Goal: Find contact information: Find contact information

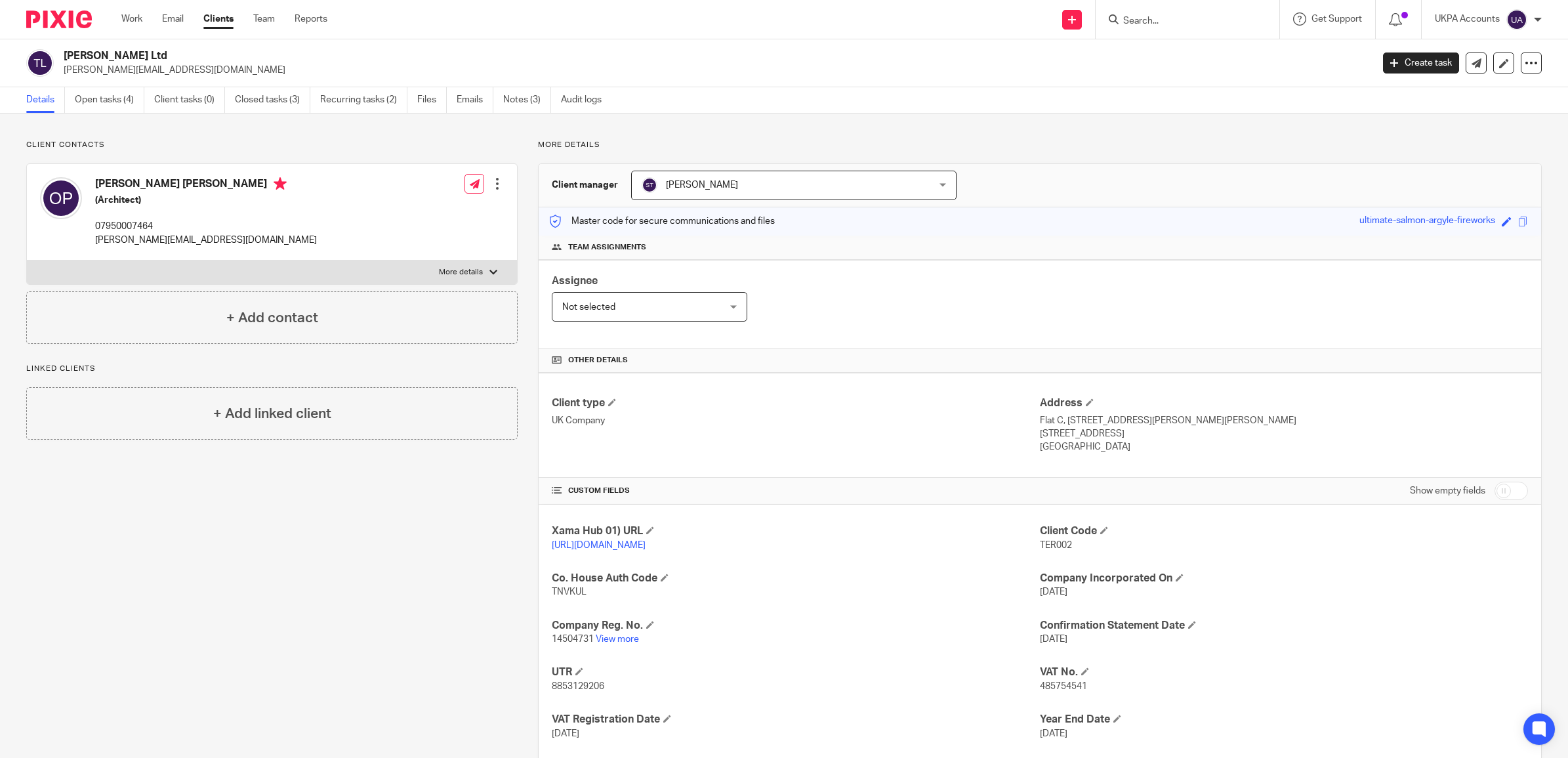
click at [1174, 18] on input "Search" at bounding box center [1181, 21] width 118 height 11
paste input "Darin Partners"
type input "Darin Partners"
click button "submit" at bounding box center [0, 0] width 0 height 0
click at [1169, 57] on link at bounding box center [1233, 56] width 228 height 30
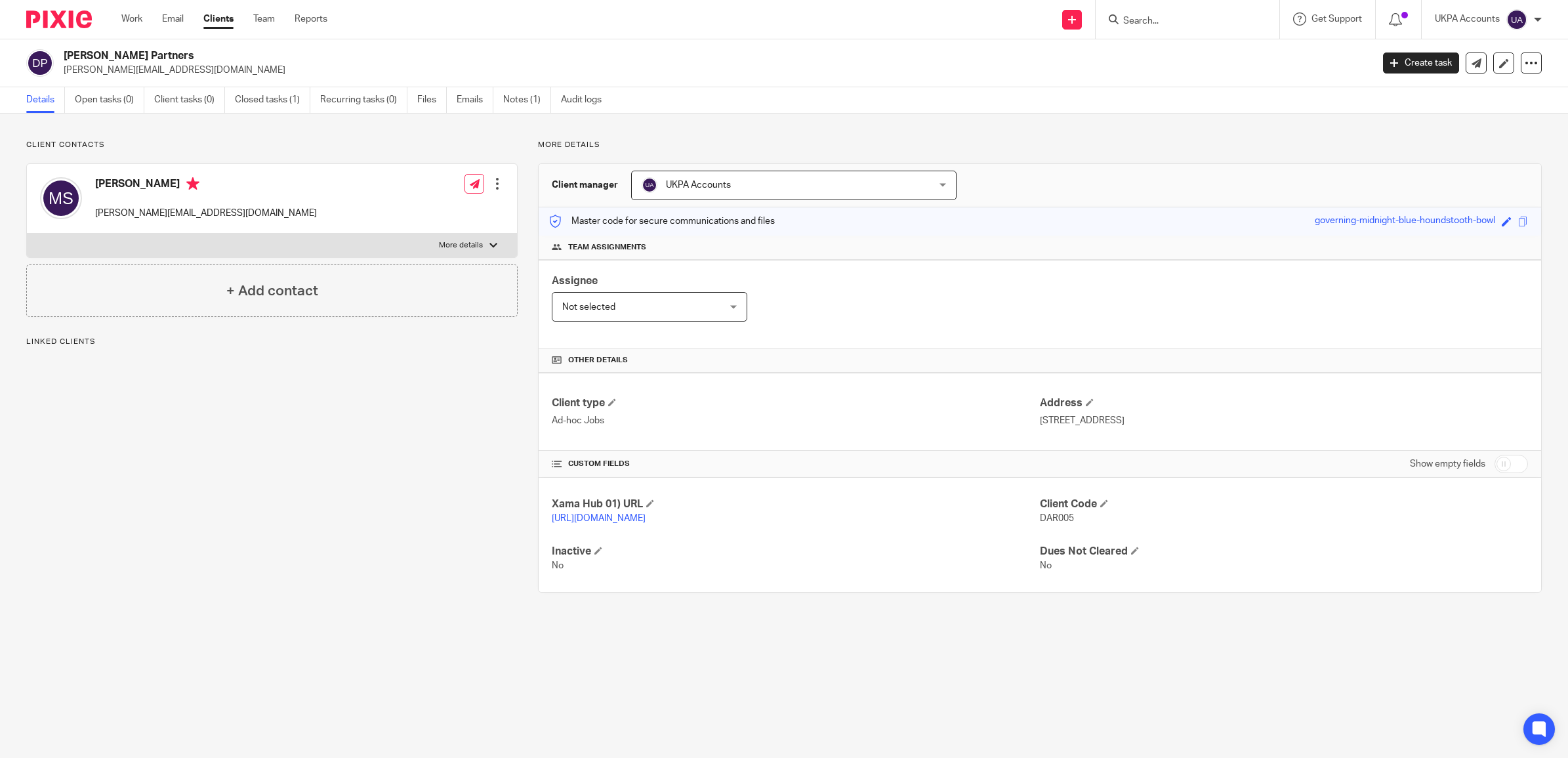
click at [504, 98] on ul "Details Open tasks (0) Client tasks (0) Closed tasks (1) Recurring tasks (0) Fi…" at bounding box center [324, 99] width 595 height 26
click at [517, 97] on link "Notes (1)" at bounding box center [527, 99] width 47 height 26
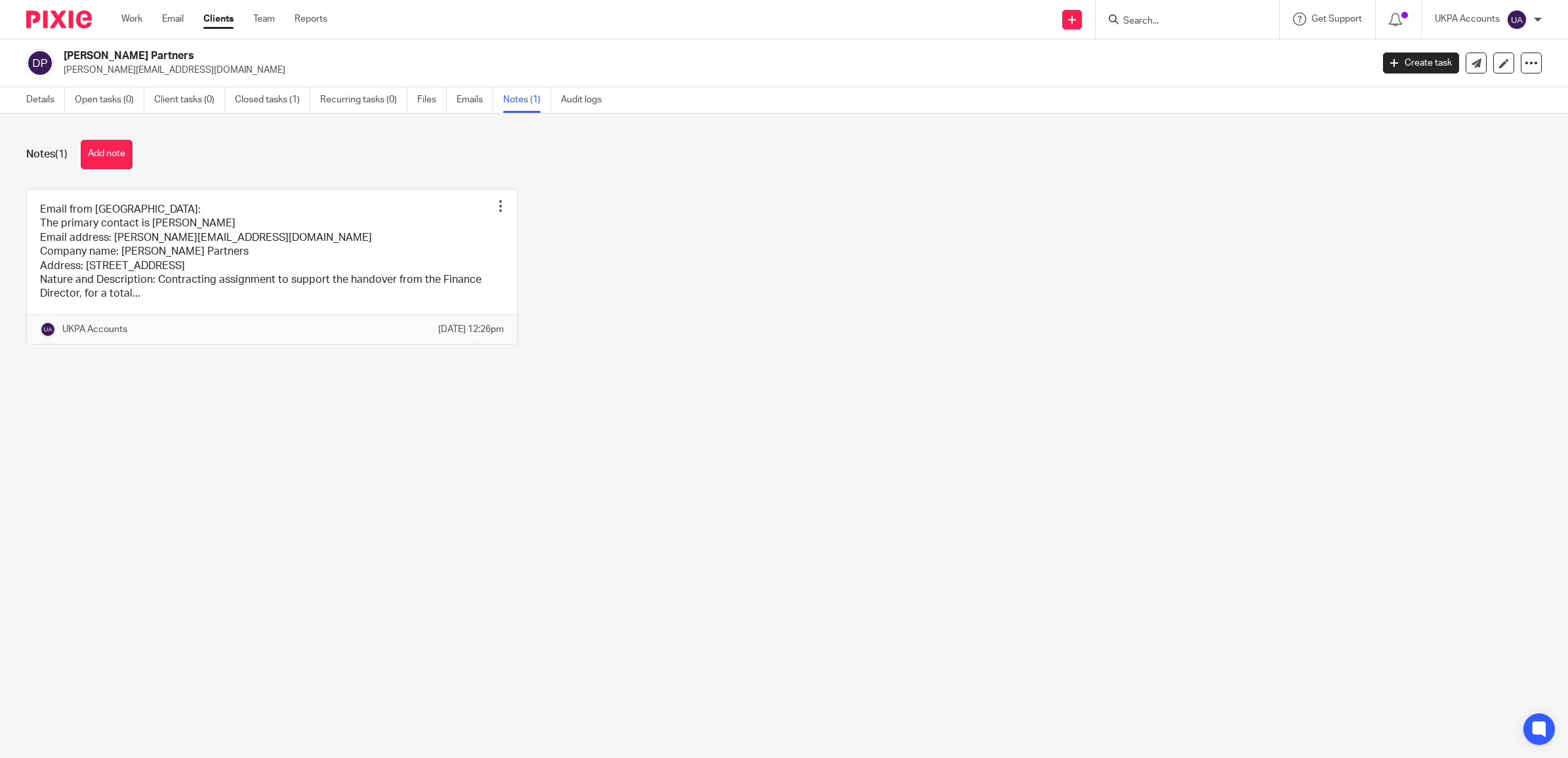
click at [1128, 24] on input "Search" at bounding box center [1181, 21] width 118 height 11
paste input "Property [PERSON_NAME] Investments Ltd"
type input "Property [PERSON_NAME] Investments Ltd"
click button "submit" at bounding box center [0, 0] width 0 height 0
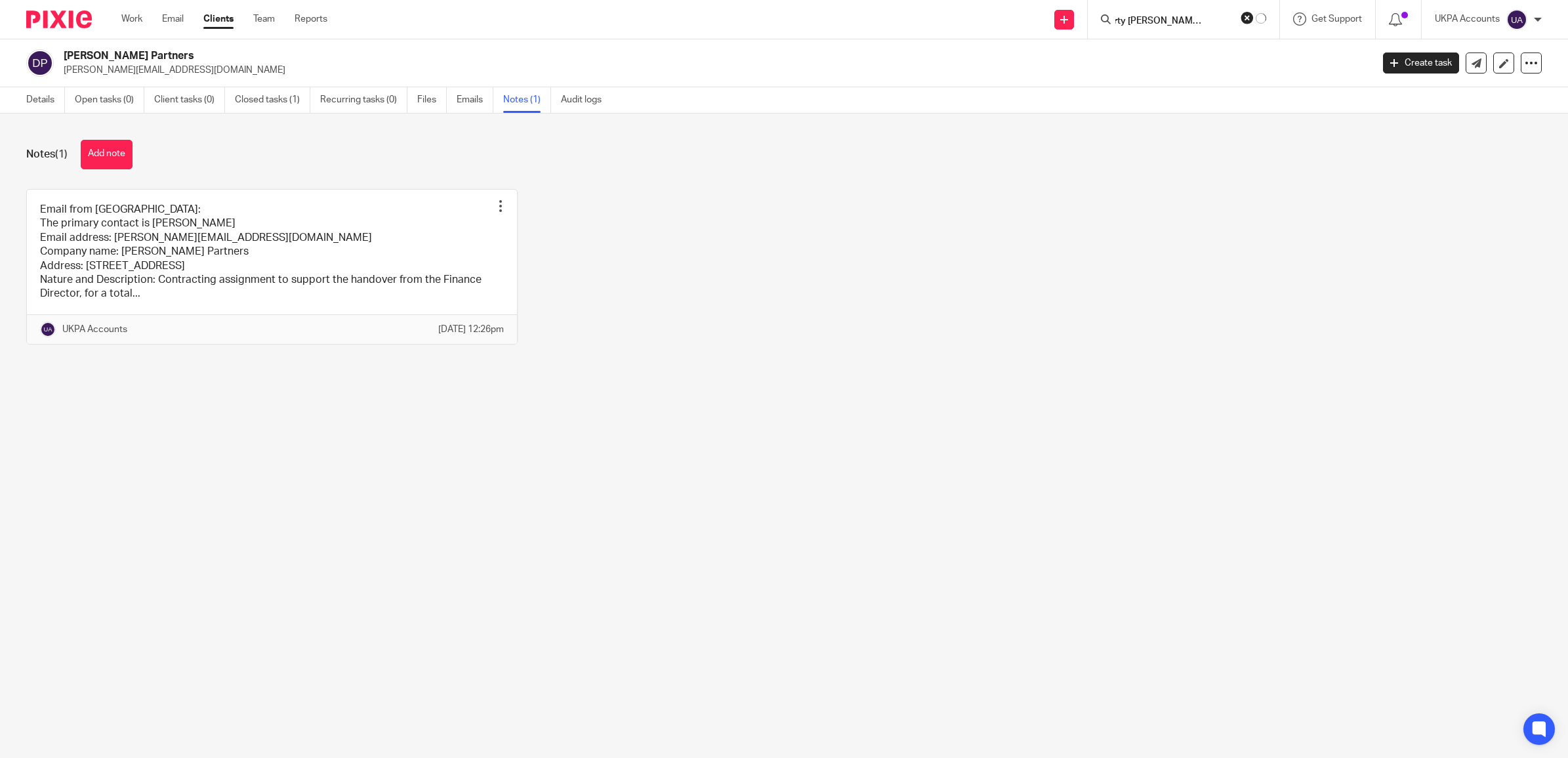
scroll to position [0, 0]
click at [1182, 53] on link at bounding box center [1256, 56] width 273 height 30
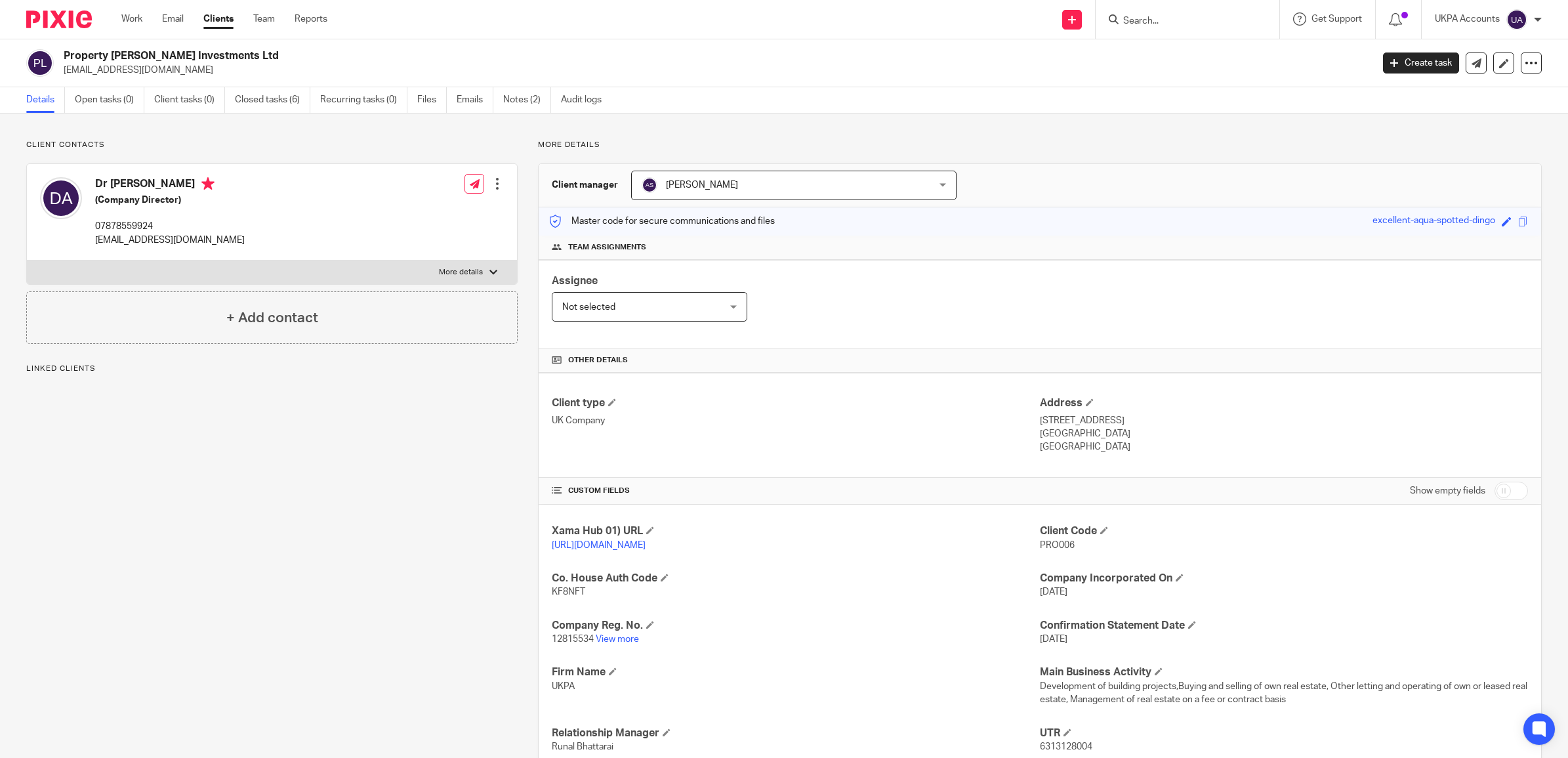
click at [239, 242] on p "[EMAIL_ADDRESS][DOMAIN_NAME]" at bounding box center [170, 240] width 150 height 13
drag, startPoint x: 244, startPoint y: 241, endPoint x: 109, endPoint y: 218, distance: 136.9
click at [109, 218] on div "Dr [PERSON_NAME] (Company Director) 07878559924 [EMAIL_ADDRESS][DOMAIN_NAME] Ed…" at bounding box center [272, 212] width 490 height 97
click at [1160, 25] on input "Search" at bounding box center [1181, 21] width 118 height 11
type input "DBH"
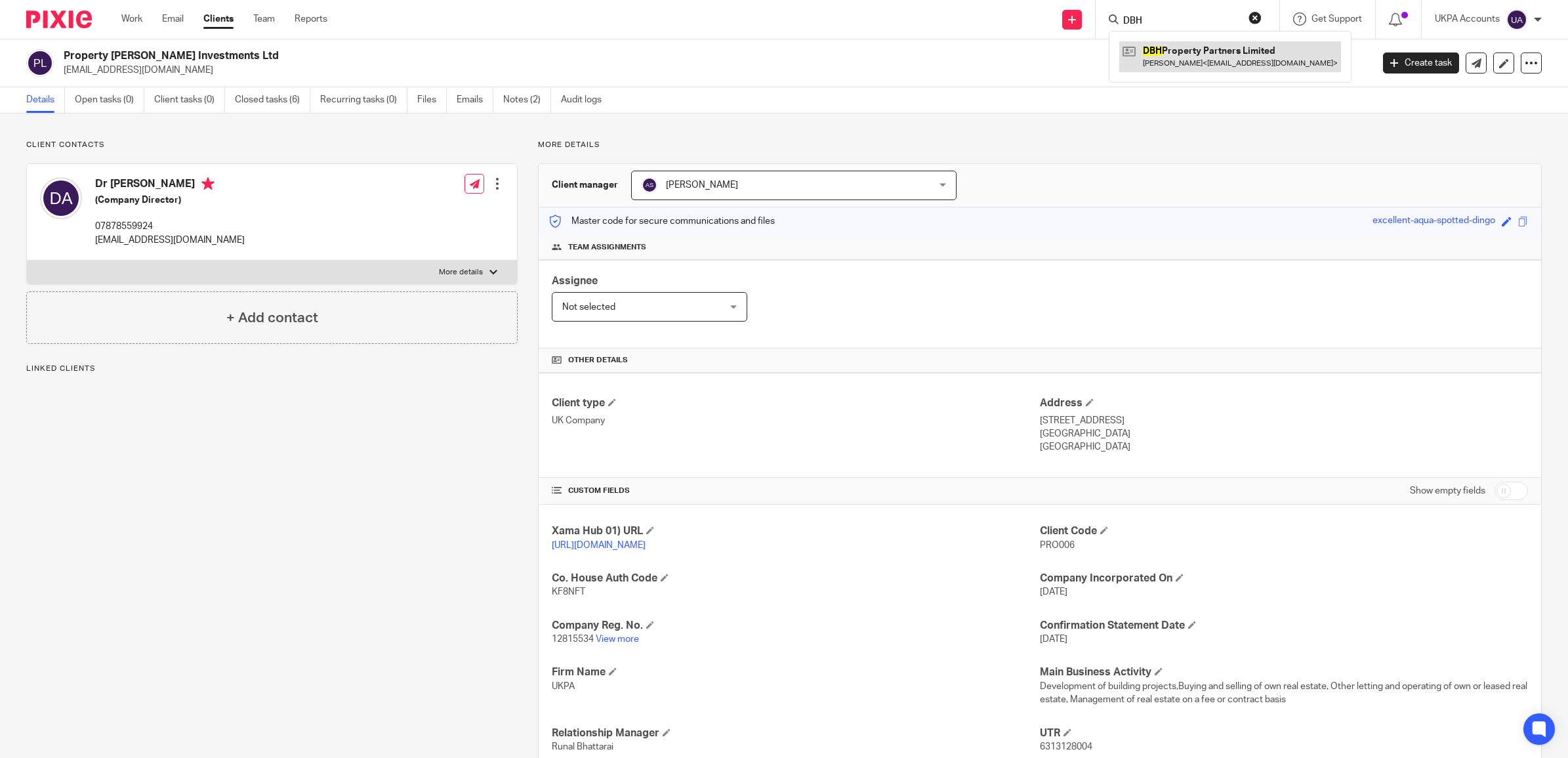
click at [1168, 59] on link at bounding box center [1230, 56] width 222 height 30
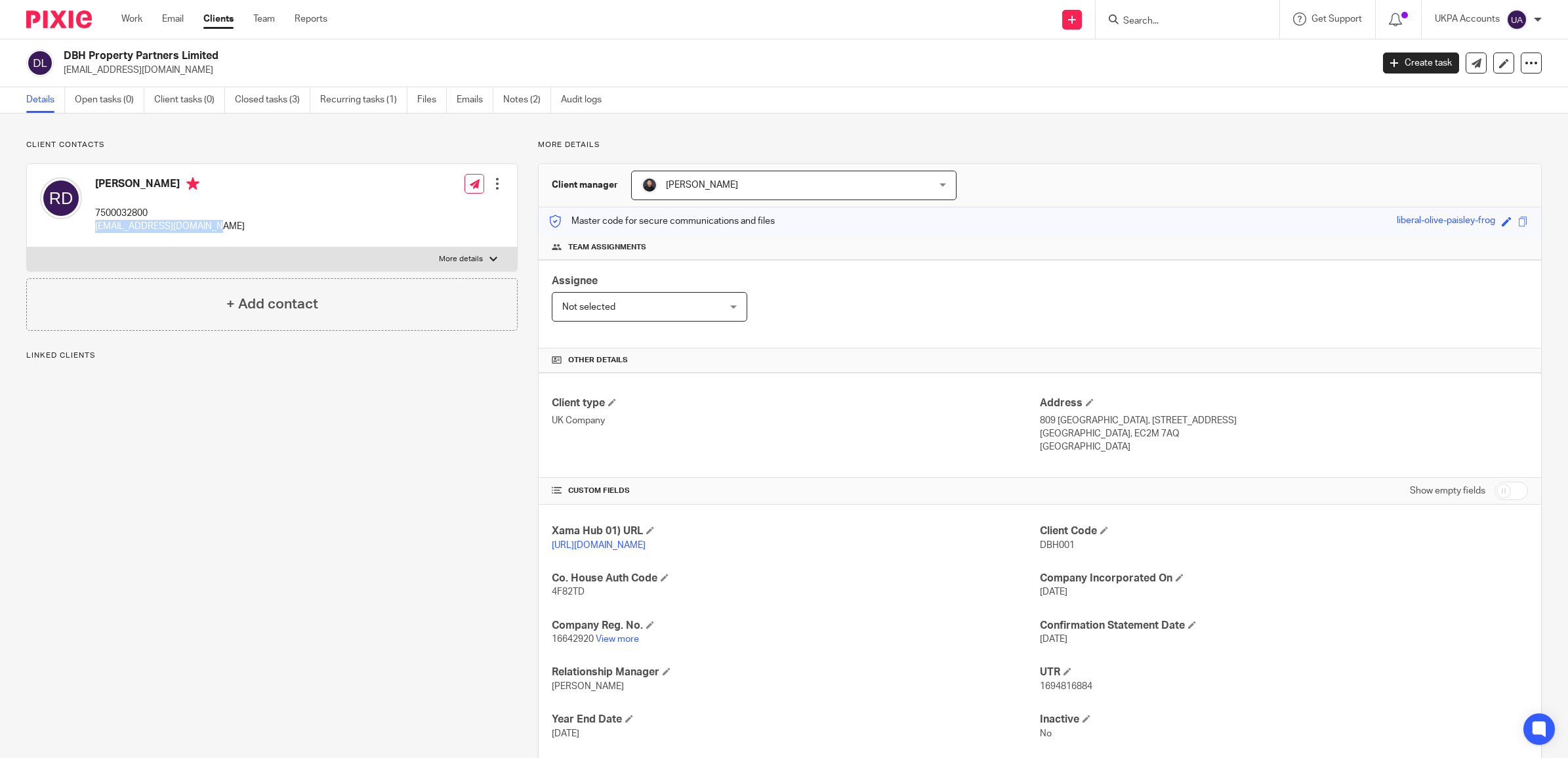
drag, startPoint x: 212, startPoint y: 227, endPoint x: 95, endPoint y: 230, distance: 117.0
click at [95, 230] on div "Richard Paul Dupoy 7500032800 richarddupoy@hotmail.com Edit contact Create clie…" at bounding box center [272, 205] width 490 height 84
copy p "richarddupoy@hotmail.com"
click at [1159, 19] on input "Search" at bounding box center [1181, 21] width 118 height 11
paste input "Receivables SBTA Ltd"
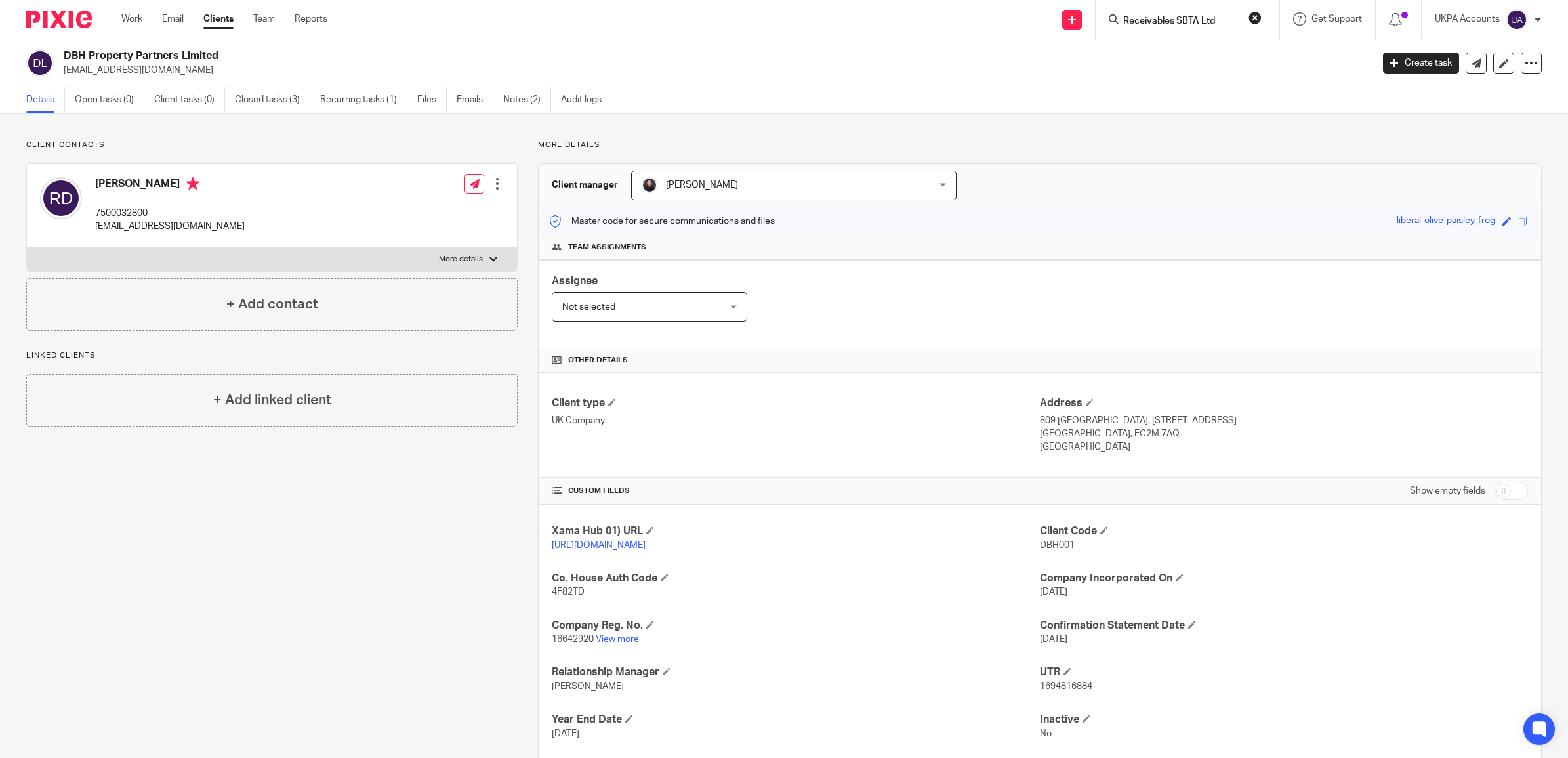
click button "submit" at bounding box center [0, 0] width 0 height 0
drag, startPoint x: 1219, startPoint y: 18, endPoint x: 1094, endPoint y: 14, distance: 125.1
click at [1096, 14] on div "Receivables SBTA Ltd No results found. Try searching for the name of a client o…" at bounding box center [1187, 19] width 184 height 39
paste input "Search"
type input "SBTA Ltd"
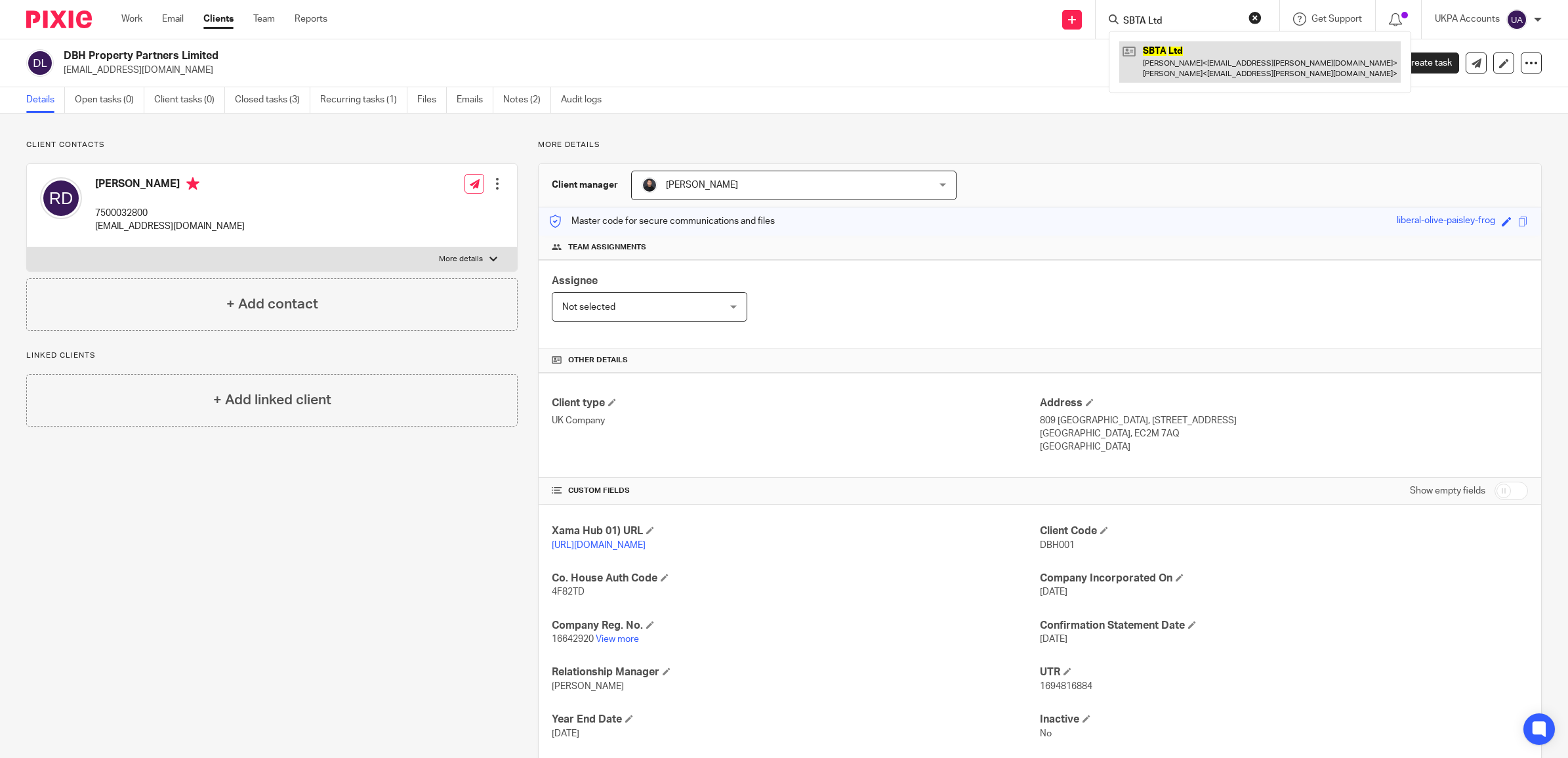
click at [1166, 55] on link at bounding box center [1260, 62] width 281 height 40
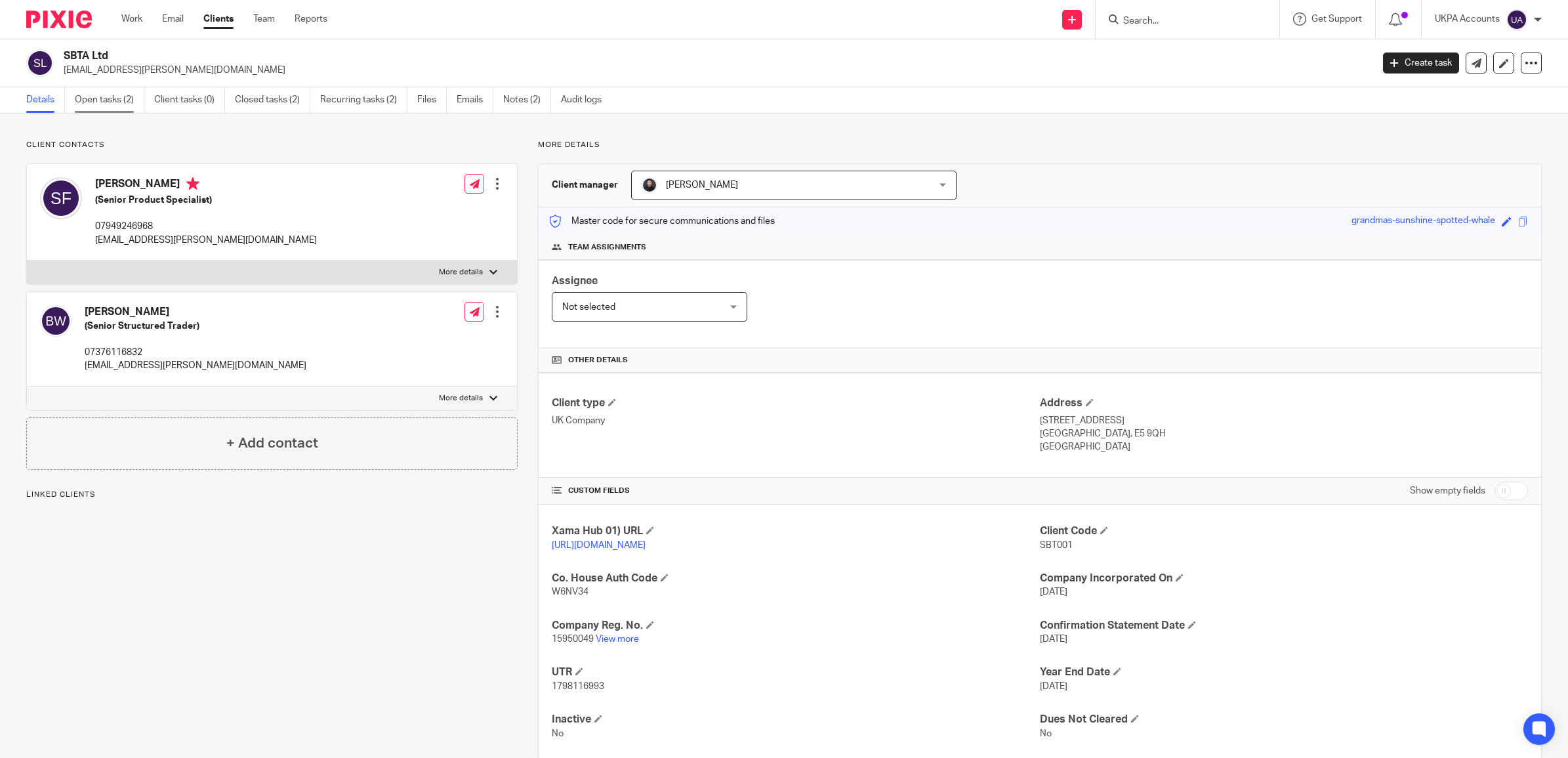
click at [103, 95] on link "Open tasks (2)" at bounding box center [109, 99] width 69 height 26
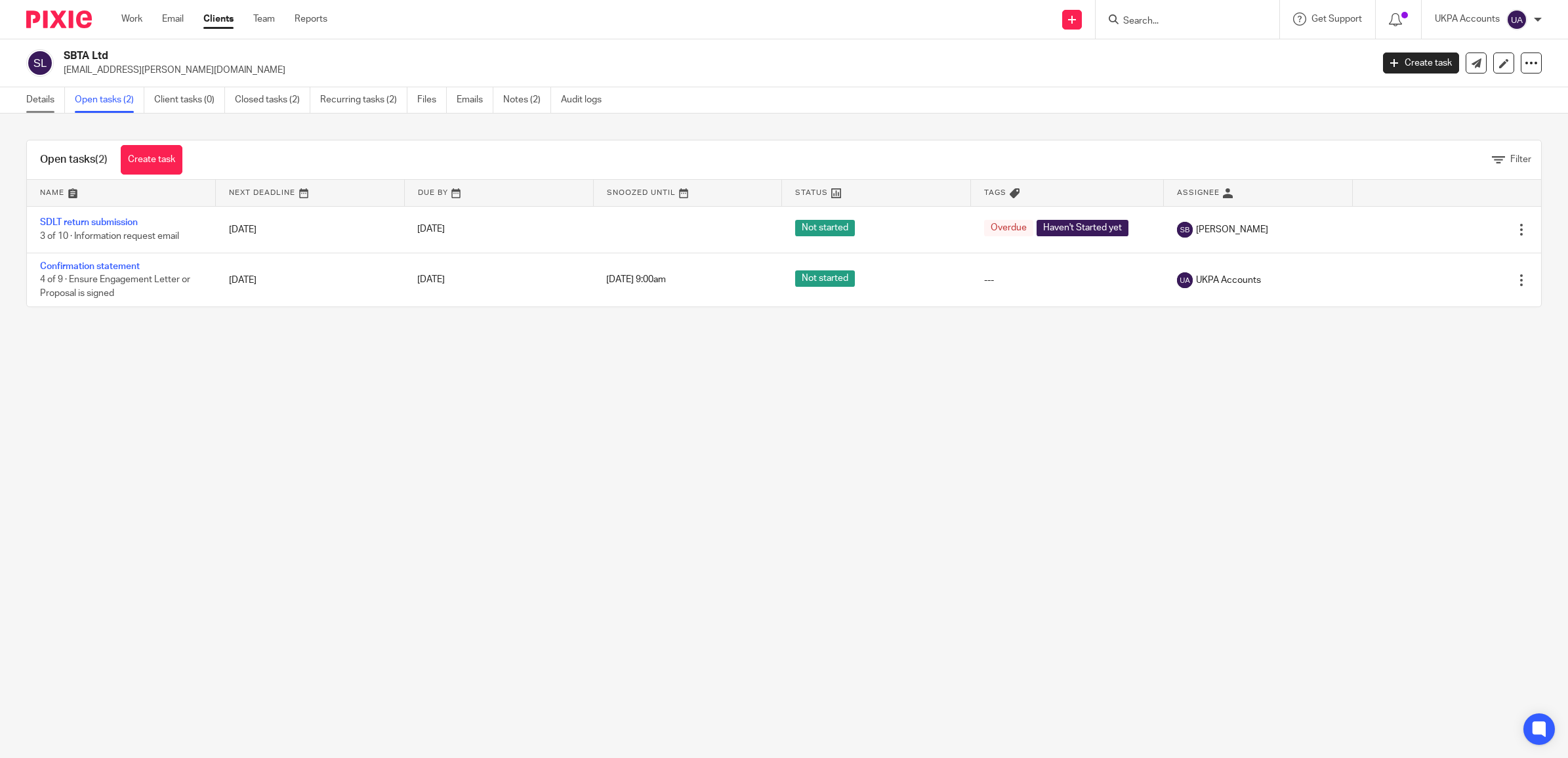
click at [40, 95] on link "Details" at bounding box center [46, 99] width 39 height 26
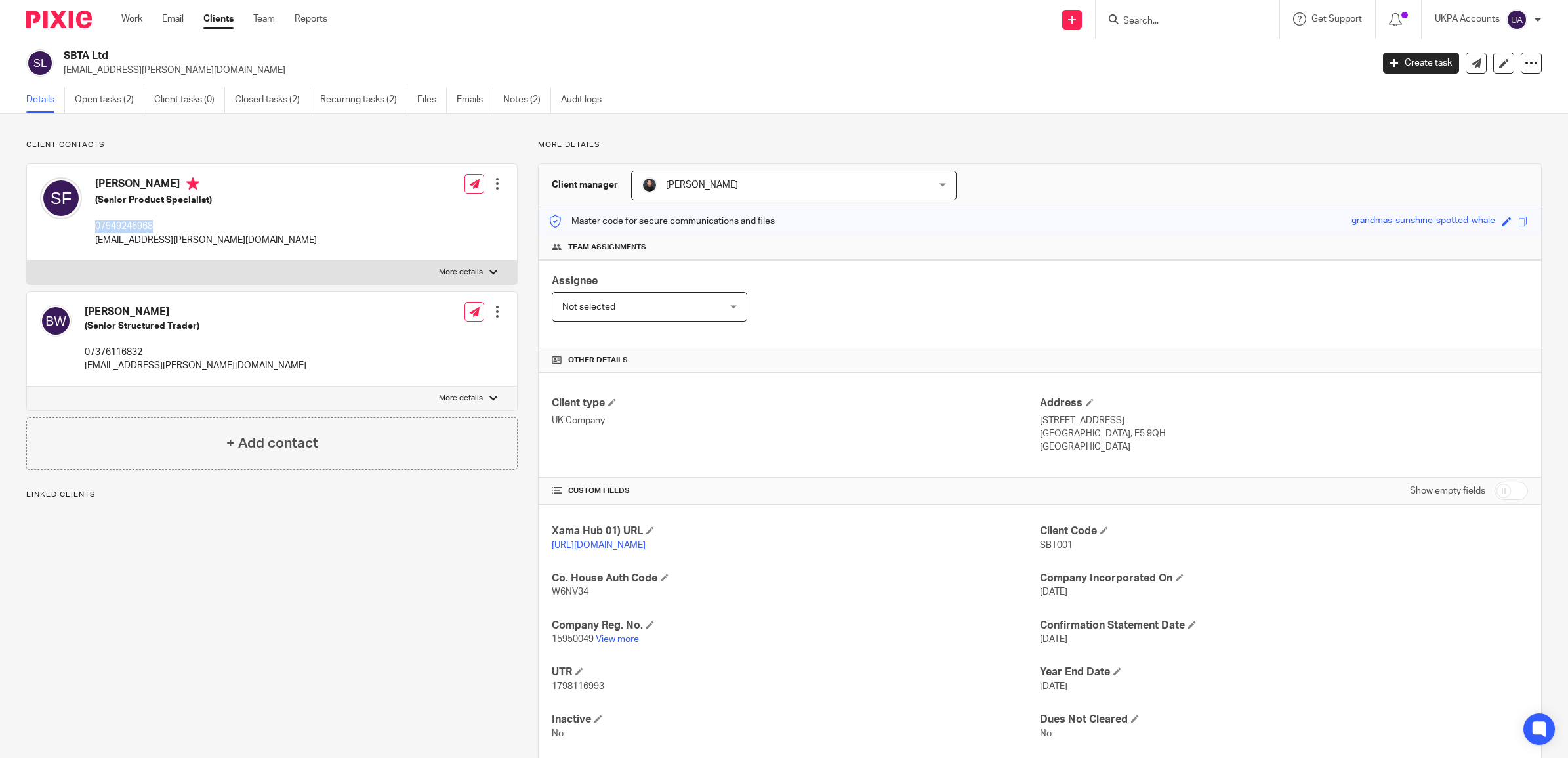
drag, startPoint x: 174, startPoint y: 220, endPoint x: 91, endPoint y: 220, distance: 83.0
click at [91, 220] on div "[PERSON_NAME] (Senior Product Specialist) 07949246968 [EMAIL_ADDRESS][PERSON_NA…" at bounding box center [179, 212] width 277 height 83
copy p "07949246968"
click at [130, 18] on link "Work" at bounding box center [132, 18] width 21 height 13
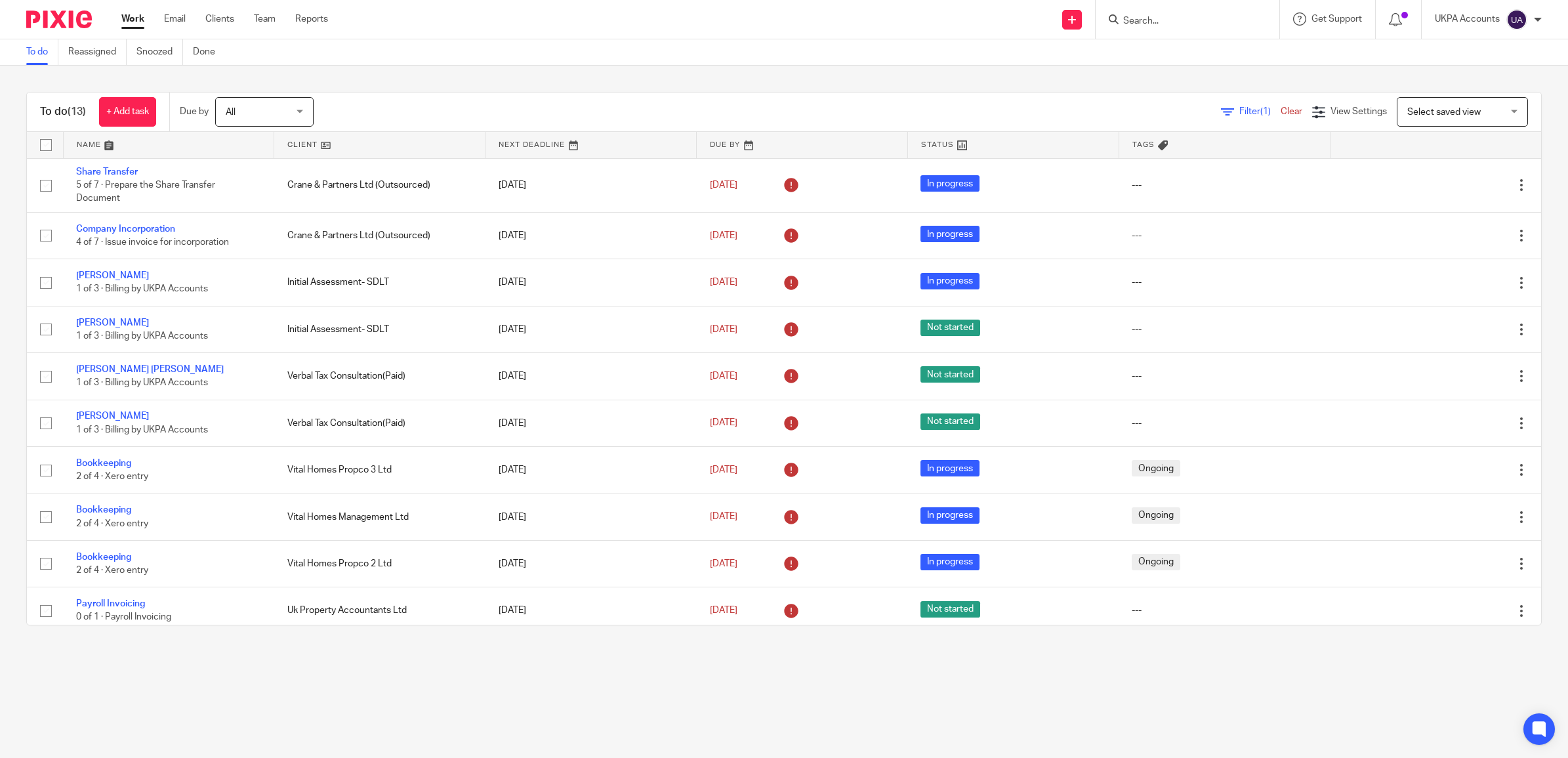
click at [1149, 25] on input "Search" at bounding box center [1181, 21] width 118 height 11
paste input "[PERSON_NAME]"
type input "[PERSON_NAME]"
click button "submit" at bounding box center [0, 0] width 0 height 0
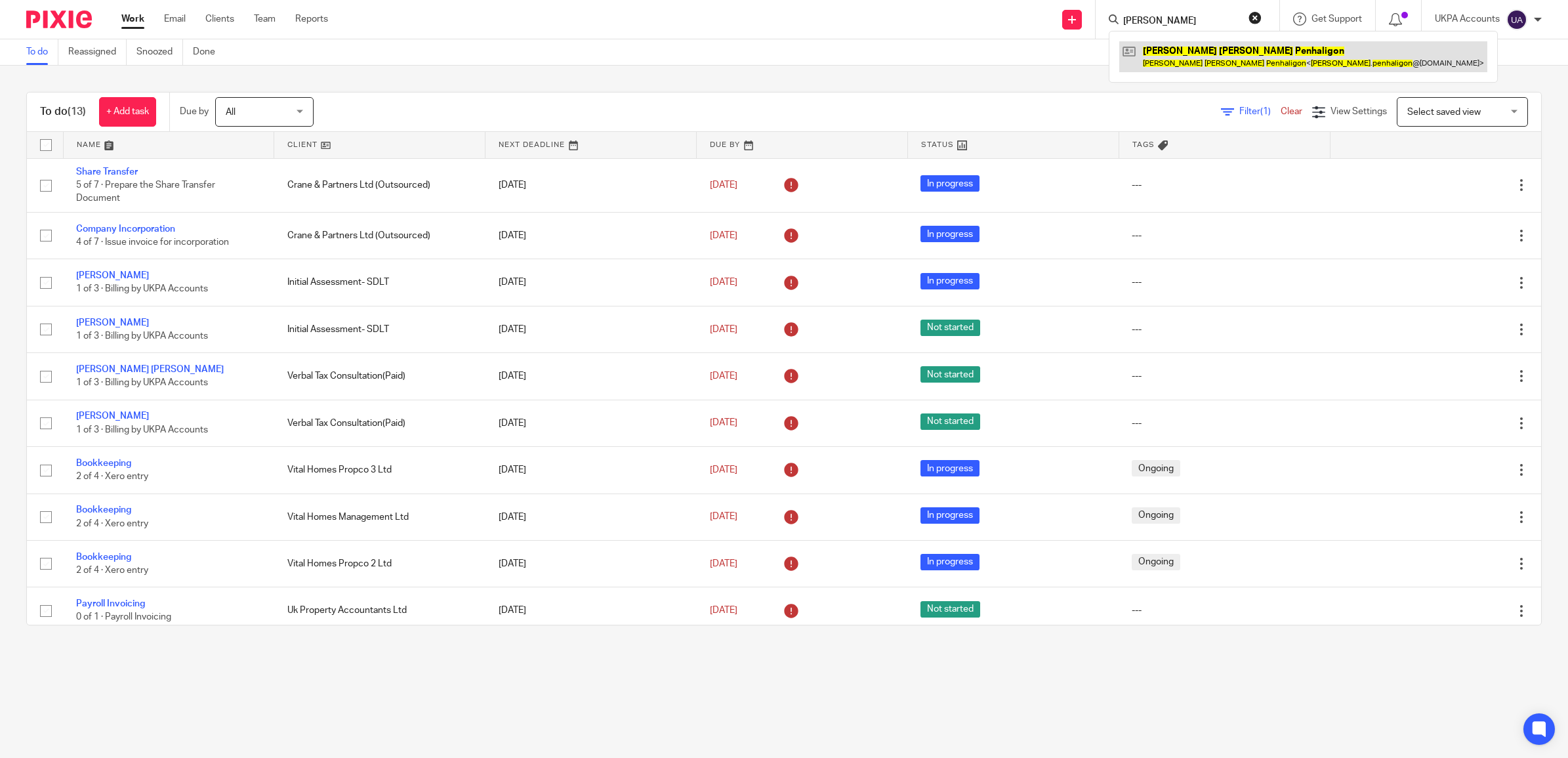
click at [1173, 53] on link at bounding box center [1303, 56] width 368 height 30
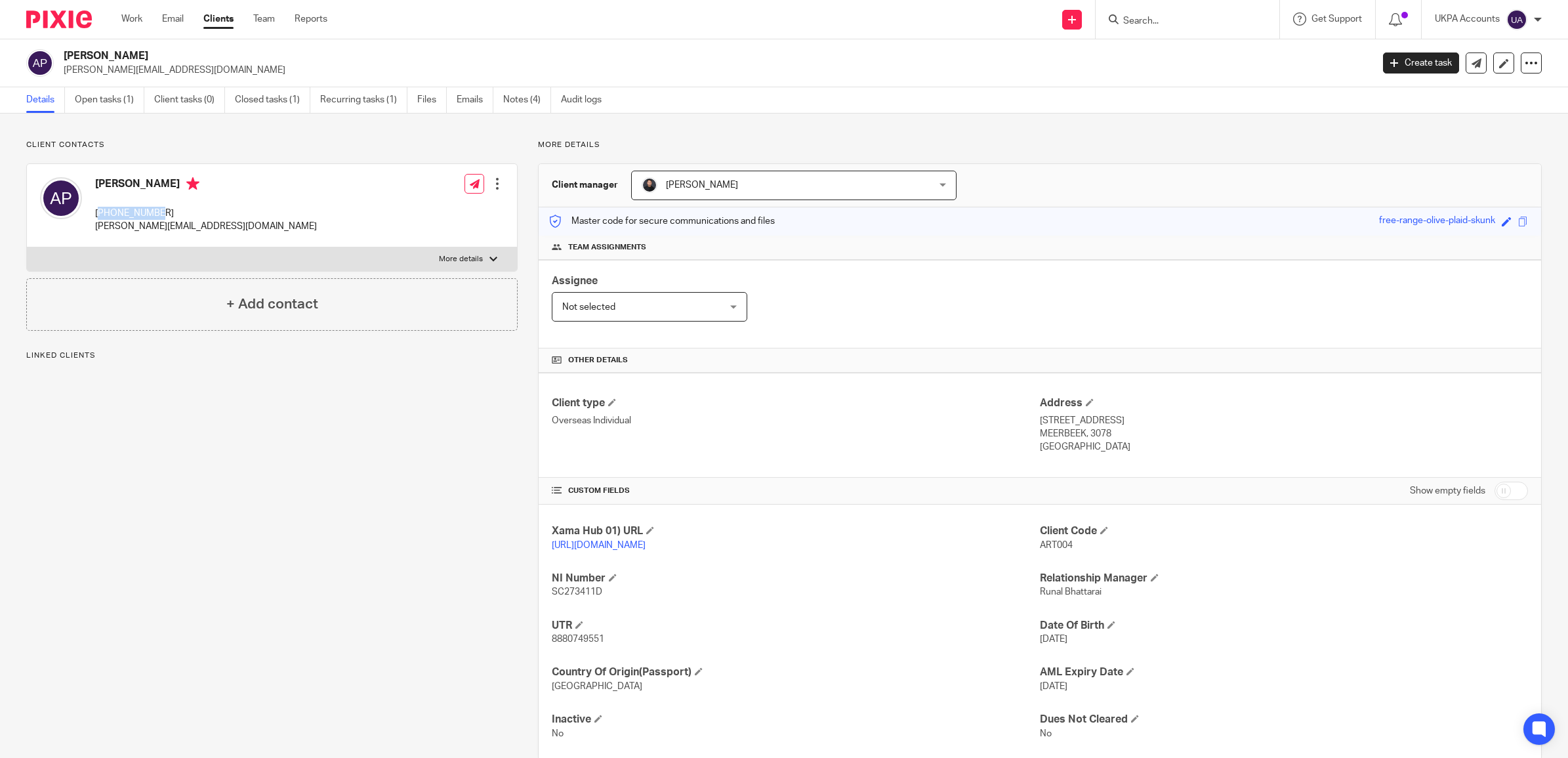
click at [102, 216] on p "[PHONE_NUMBER]" at bounding box center [206, 213] width 222 height 13
